Goal: Task Accomplishment & Management: Manage account settings

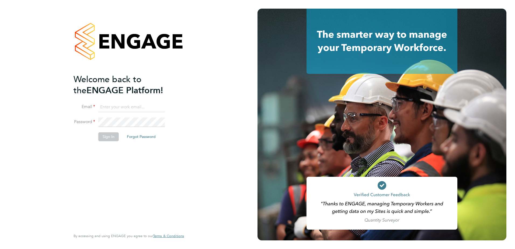
type input "ben.fraser@vistry.co.uk"
click at [106, 174] on div "Welcome back to the ENGAGE Platform! Email ben.fraser@vistry.co.uk Password Sig…" at bounding box center [126, 151] width 105 height 155
click at [109, 135] on button "Sign In" at bounding box center [108, 136] width 20 height 9
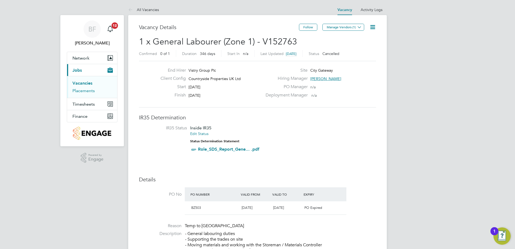
click at [80, 90] on link "Placements" at bounding box center [84, 90] width 22 height 5
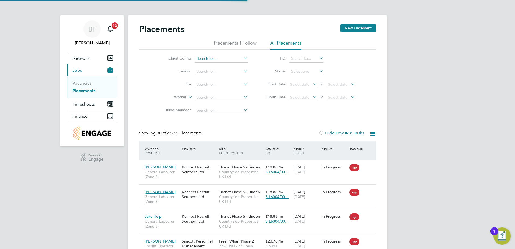
scroll to position [20, 37]
click at [215, 59] on input at bounding box center [221, 59] width 53 height 8
click at [210, 56] on input at bounding box center [221, 59] width 53 height 8
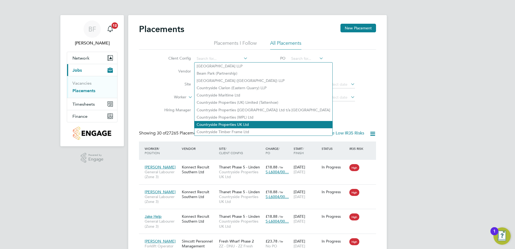
click at [222, 122] on li "Countryside Properties UK Ltd" at bounding box center [264, 124] width 138 height 7
type input "Countryside Properties UK Ltd"
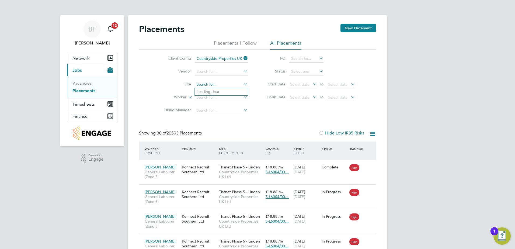
click at [208, 85] on input at bounding box center [221, 85] width 53 height 8
click at [213, 99] on li "City Gateway" at bounding box center [222, 99] width 54 height 7
type input "City Gateway"
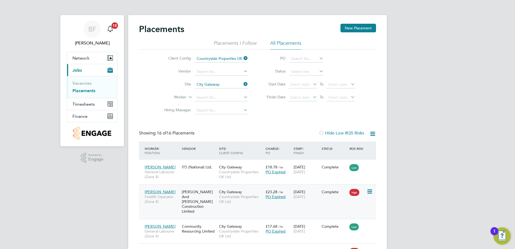
click at [166, 205] on div "Gary Coyne Forklift Operator (Zone 4)" at bounding box center [161, 197] width 37 height 20
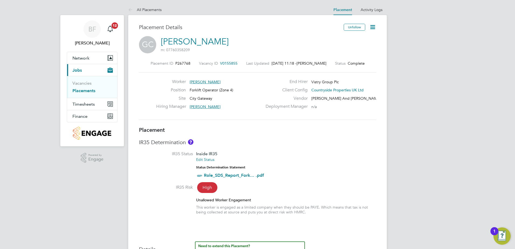
click at [86, 91] on link "Placements" at bounding box center [84, 90] width 23 height 5
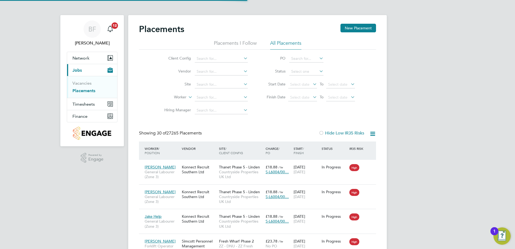
scroll to position [3, 3]
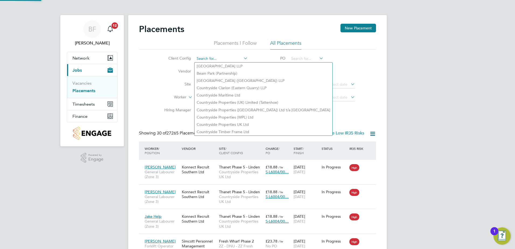
click at [215, 58] on input at bounding box center [221, 59] width 53 height 8
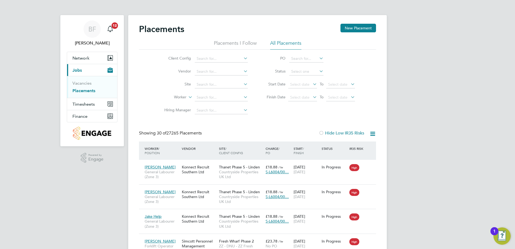
click at [214, 58] on input at bounding box center [221, 59] width 53 height 8
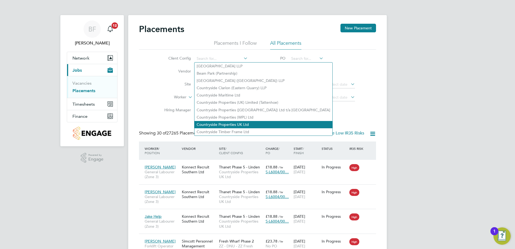
click at [223, 122] on li "Countryside Properties UK Ltd" at bounding box center [264, 124] width 138 height 7
type input "Countryside Properties UK Ltd"
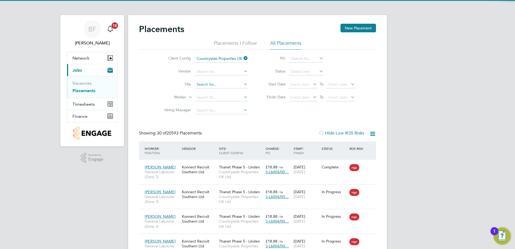
click at [208, 85] on input at bounding box center [221, 85] width 53 height 8
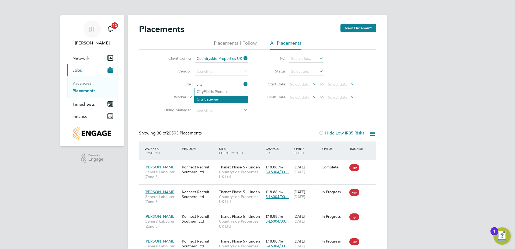
click at [218, 99] on li "City Gateway" at bounding box center [222, 99] width 54 height 7
type input "City Gateway"
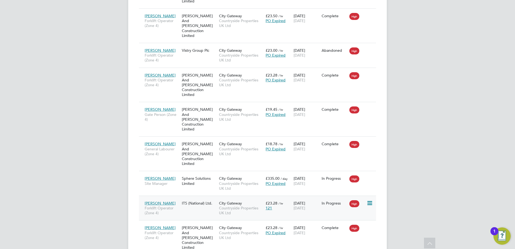
click at [169, 206] on span "Forklift Operator (Zone 4)" at bounding box center [162, 211] width 34 height 10
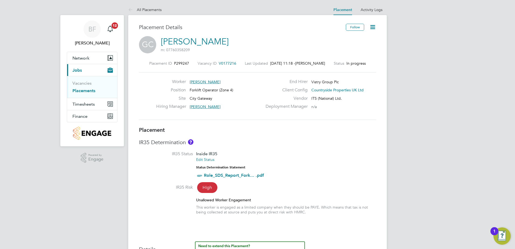
click at [373, 27] on icon at bounding box center [373, 27] width 7 height 7
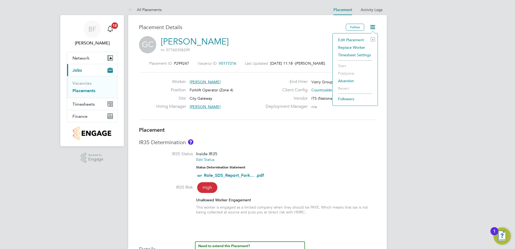
click at [344, 38] on li "Edit Placement e" at bounding box center [356, 40] width 40 height 8
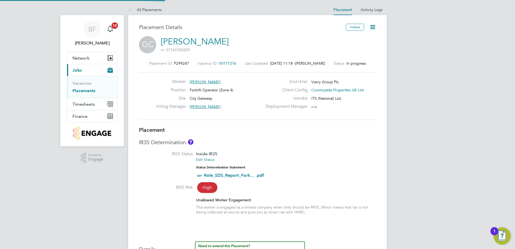
type input "[PERSON_NAME]"
type input "[DATE]"
type input "07:30"
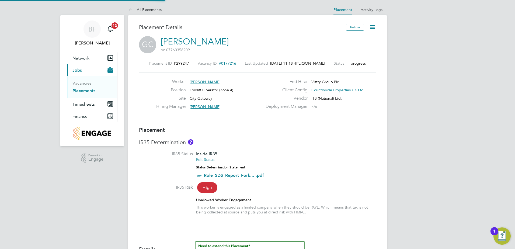
type input "16:30"
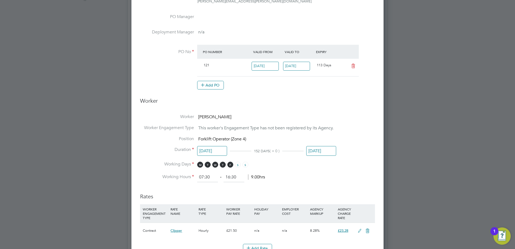
click at [353, 66] on icon at bounding box center [353, 66] width 7 height 4
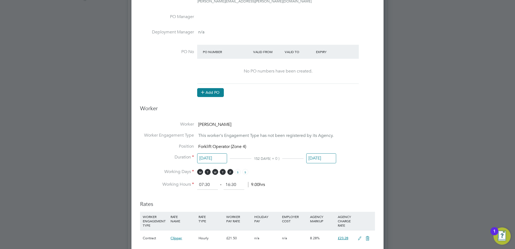
click at [216, 91] on button "Add PO" at bounding box center [210, 92] width 27 height 9
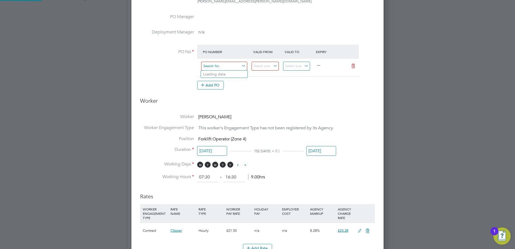
click at [210, 67] on input at bounding box center [224, 66] width 46 height 9
type input "M-BZ503/00359"
click at [230, 80] on li "Use "M-BZ503/00359"" at bounding box center [224, 81] width 47 height 7
click at [274, 64] on input at bounding box center [265, 66] width 27 height 9
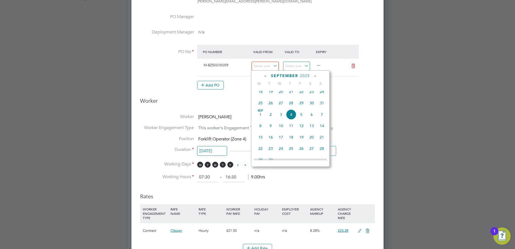
click at [259, 106] on span "25" at bounding box center [261, 103] width 10 height 10
type input "[DATE]"
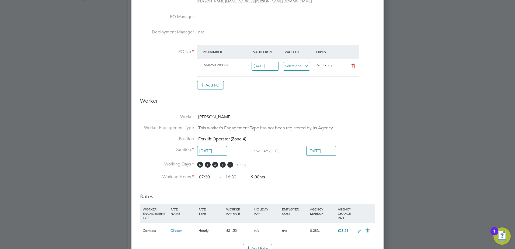
click at [307, 64] on input at bounding box center [296, 66] width 27 height 9
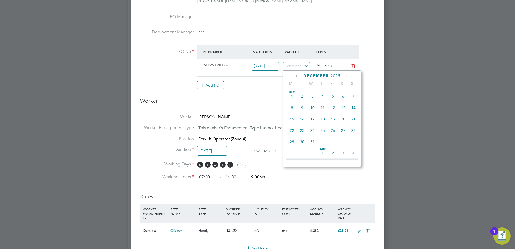
click at [334, 124] on span "19" at bounding box center [333, 119] width 10 height 10
type input "[DATE]"
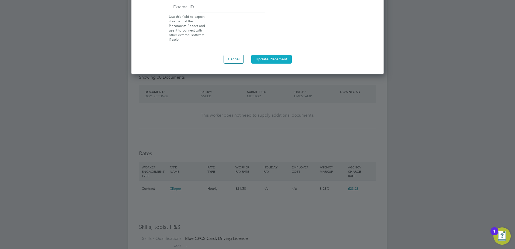
click at [265, 59] on button "Update Placement" at bounding box center [271, 59] width 40 height 9
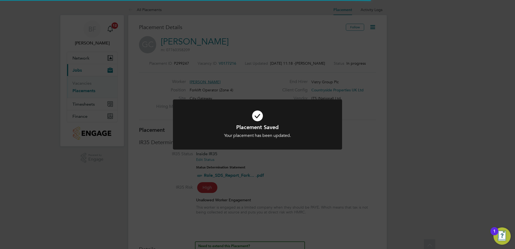
scroll to position [16, 38]
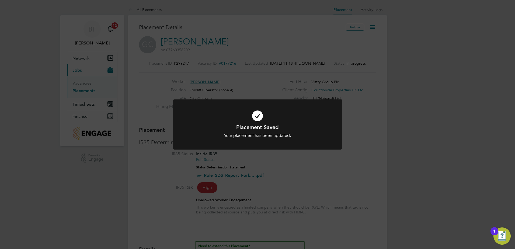
click at [325, 130] on h1 "Placement Saved" at bounding box center [258, 127] width 140 height 7
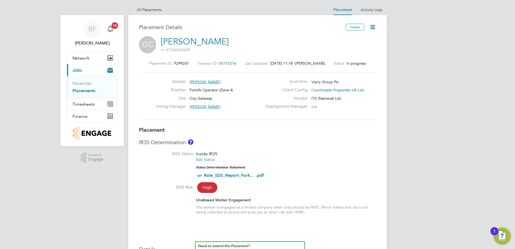
click at [364, 39] on div "GC [PERSON_NAME] m: 07760358209" at bounding box center [257, 45] width 237 height 18
click at [354, 27] on button "Follow" at bounding box center [355, 27] width 18 height 7
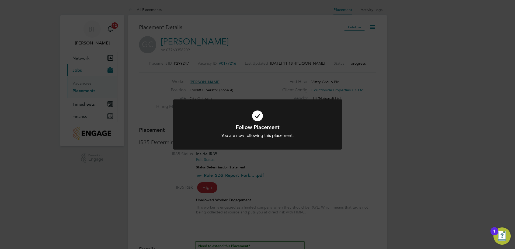
click at [310, 133] on div "You are now following this placement." at bounding box center [258, 136] width 140 height 6
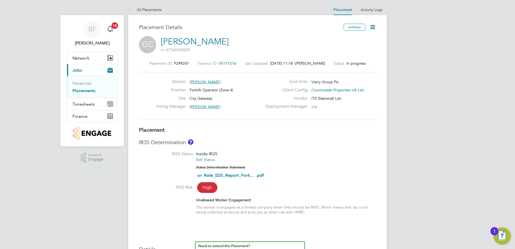
click at [364, 120] on div "Worker [PERSON_NAME] Position Forklift Operator (Zone 4) Site City Gateway Hiri…" at bounding box center [257, 96] width 237 height 48
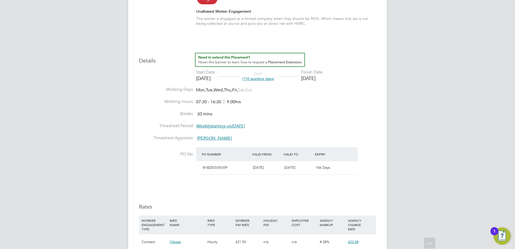
scroll to position [0, 0]
